Goal: Information Seeking & Learning: Learn about a topic

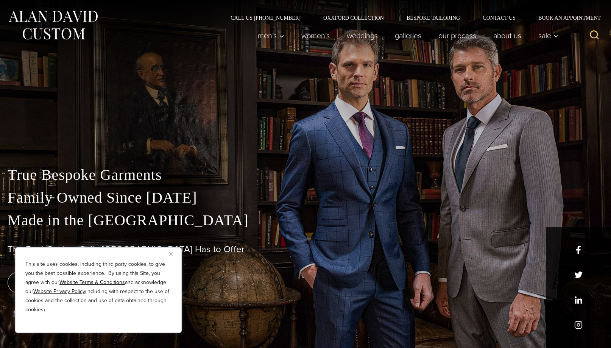
click at [171, 252] on img "Close" at bounding box center [170, 253] width 3 height 3
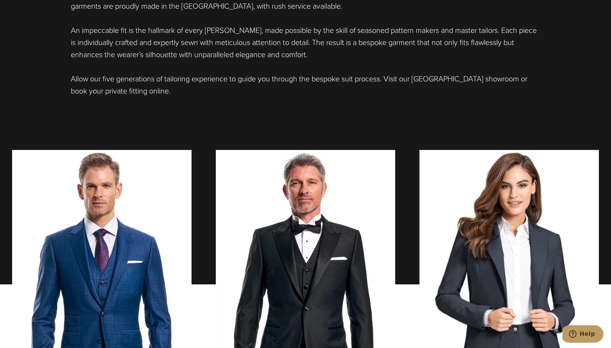
scroll to position [605, 0]
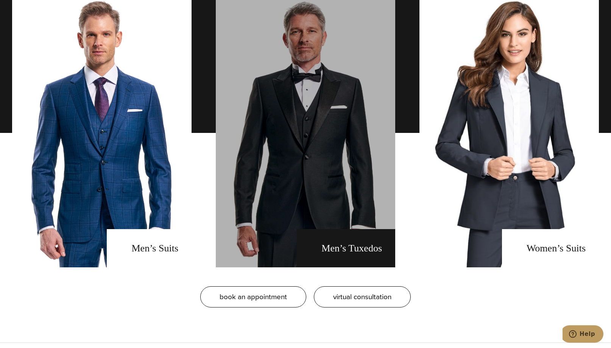
click at [344, 142] on link "men's tuxedos" at bounding box center [305, 132] width 179 height 269
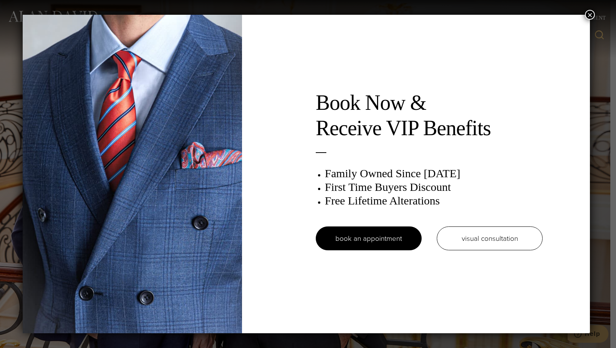
click at [591, 11] on button "×" at bounding box center [590, 15] width 10 height 10
